Goal: Task Accomplishment & Management: Manage account settings

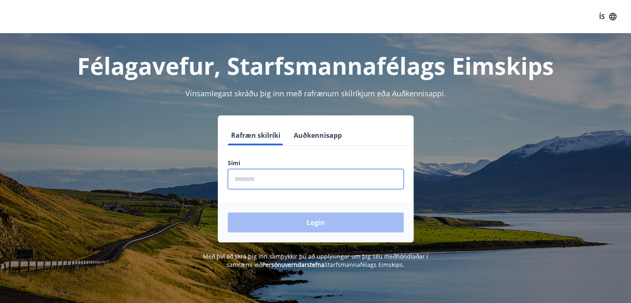
click at [248, 176] on input "phone" at bounding box center [316, 179] width 176 height 20
type input "********"
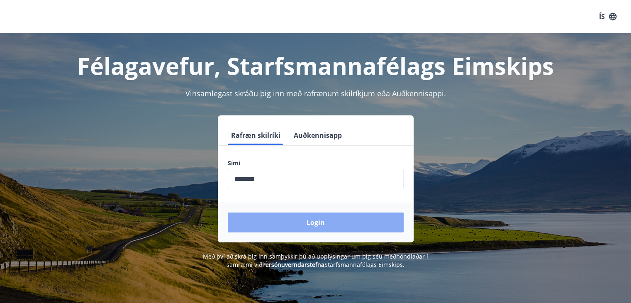
click at [303, 218] on button "Login" at bounding box center [316, 222] width 176 height 20
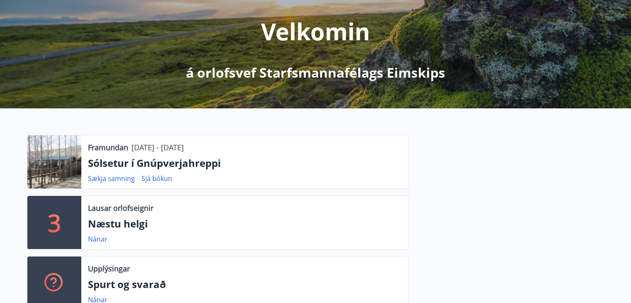
scroll to position [103, 0]
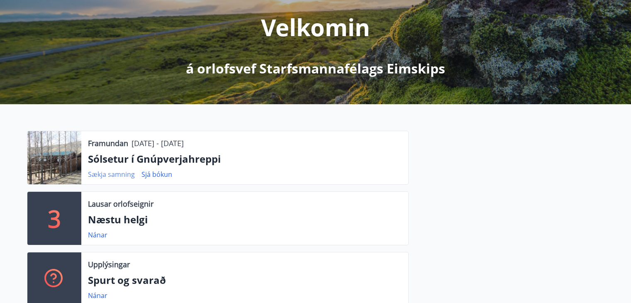
click at [118, 172] on link "Sækja samning" at bounding box center [111, 174] width 47 height 9
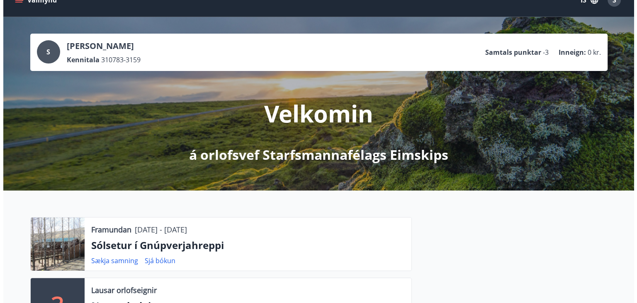
scroll to position [0, 0]
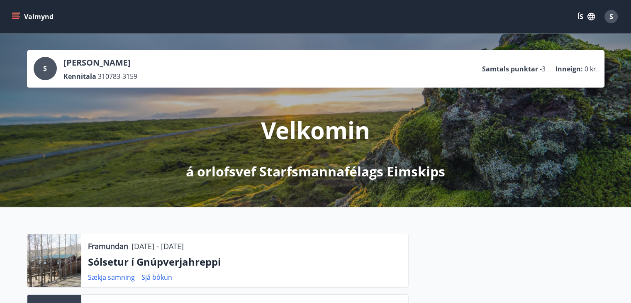
click at [48, 16] on button "Valmynd" at bounding box center [33, 16] width 47 height 15
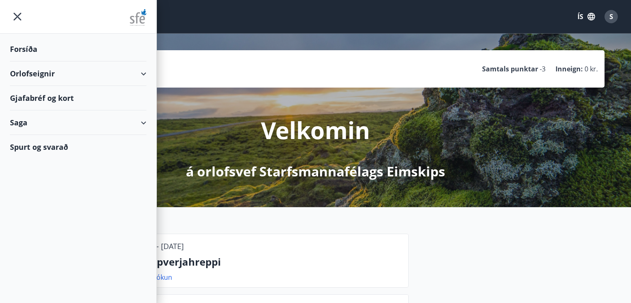
click at [31, 49] on div "Forsíða" at bounding box center [78, 49] width 137 height 24
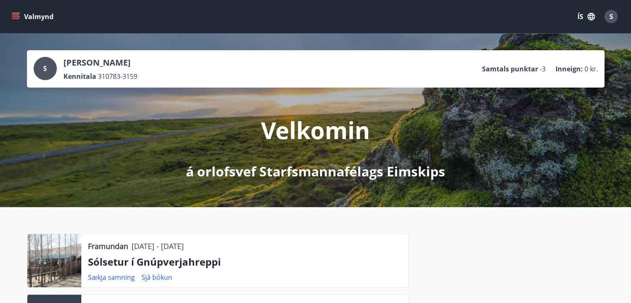
click at [35, 18] on button "Valmynd" at bounding box center [33, 16] width 47 height 15
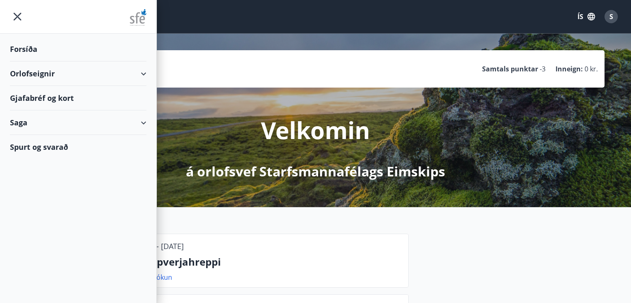
click at [29, 101] on div "Gjafabréf og kort" at bounding box center [78, 98] width 137 height 24
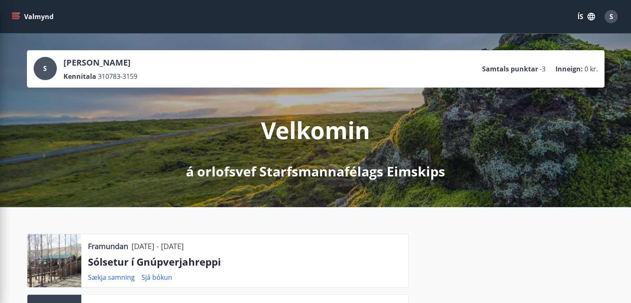
click at [547, 107] on div "Velkomin á orlofsvef Starfsmannafélags Eimskips" at bounding box center [315, 134] width 465 height 93
click at [605, 18] on div "S" at bounding box center [611, 16] width 13 height 13
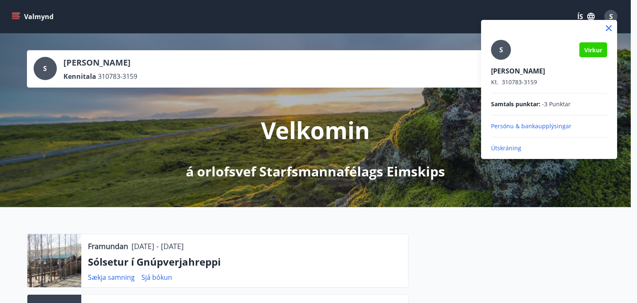
click at [501, 149] on p "Útskráning" at bounding box center [549, 148] width 116 height 8
